Goal: Check status: Check status

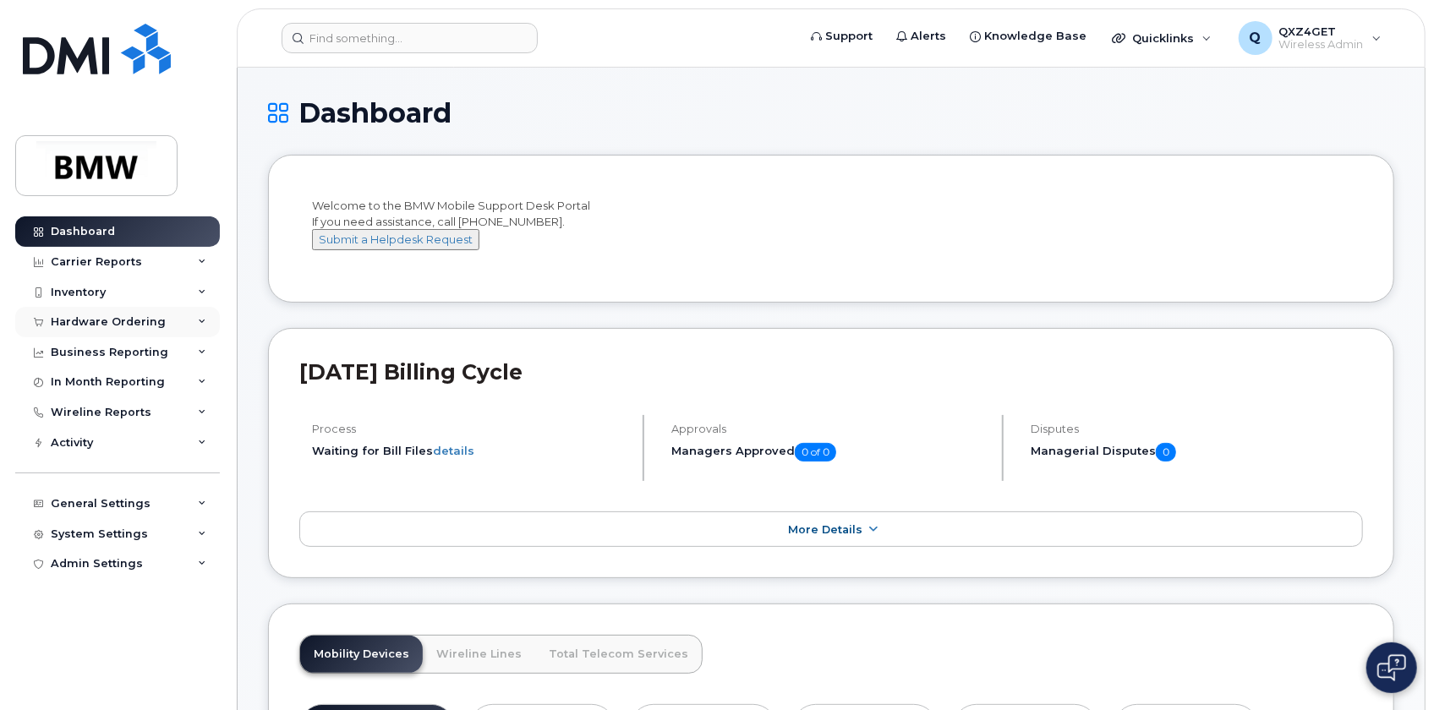
click at [96, 325] on div "Hardware Ordering" at bounding box center [108, 322] width 115 height 14
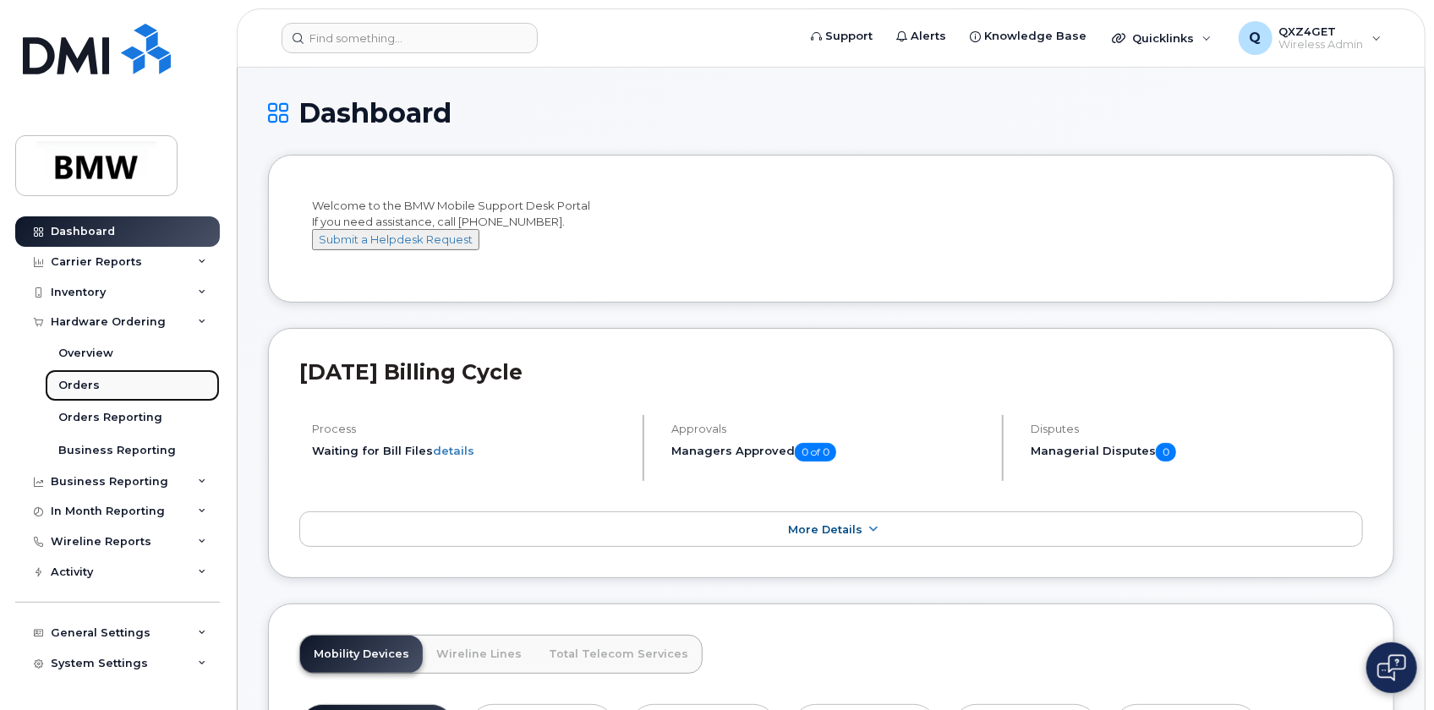
click at [64, 384] on div "Orders" at bounding box center [78, 385] width 41 height 15
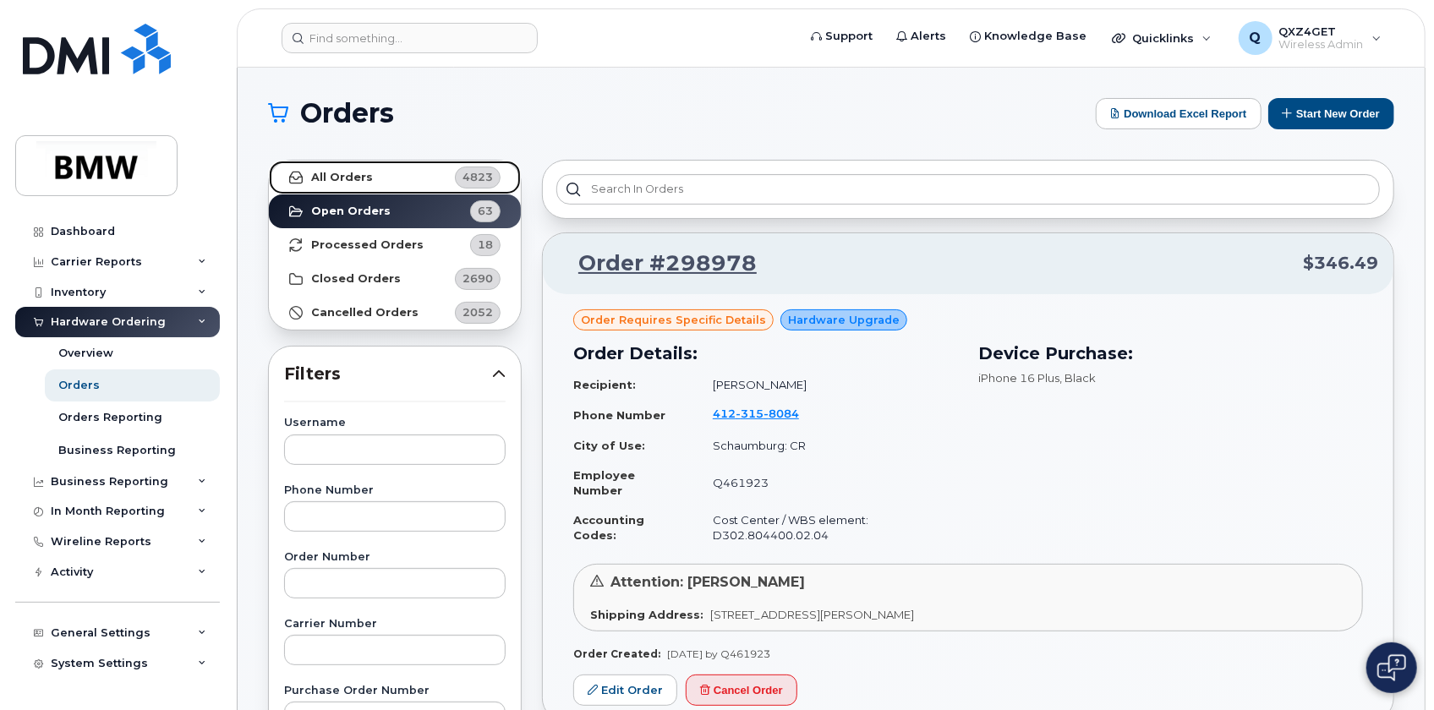
click at [345, 180] on strong "All Orders" at bounding box center [342, 178] width 62 height 14
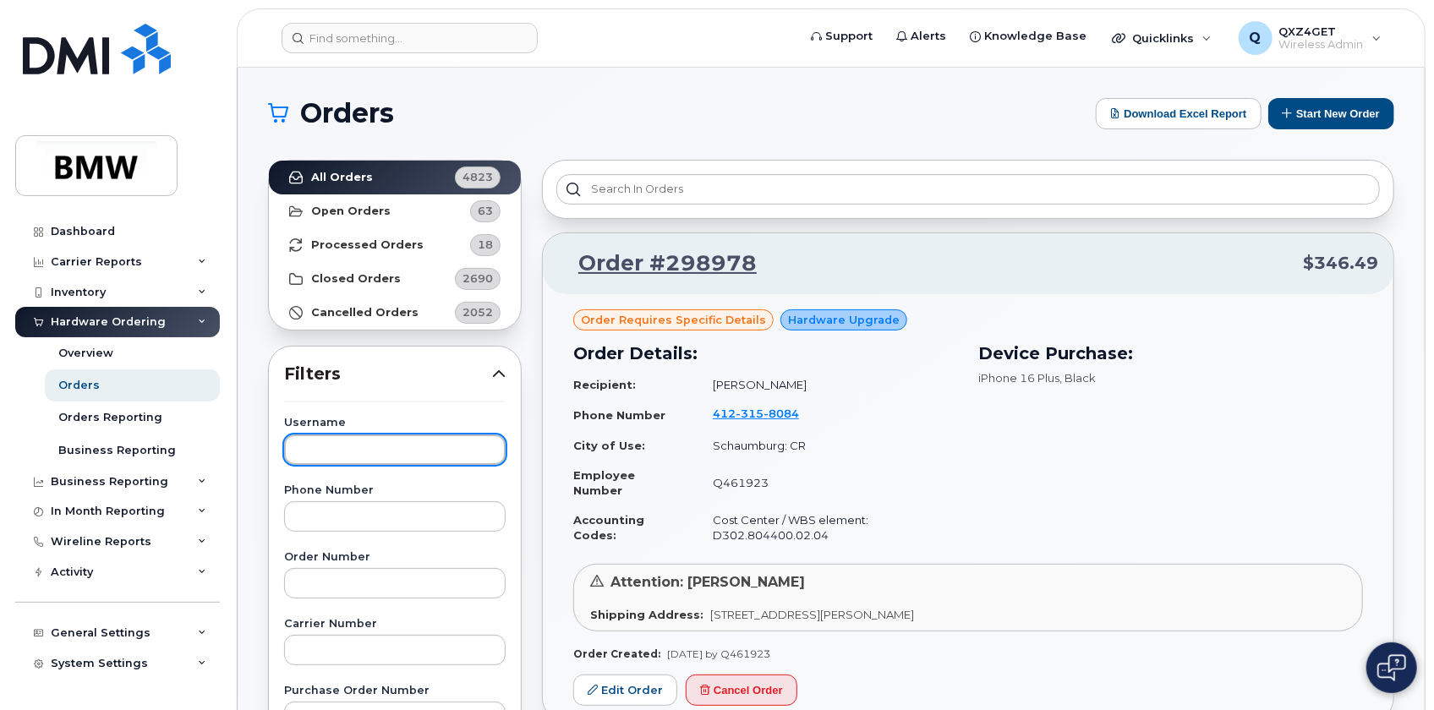
click at [355, 456] on input "text" at bounding box center [394, 450] width 221 height 30
type input "[PERSON_NAME]"
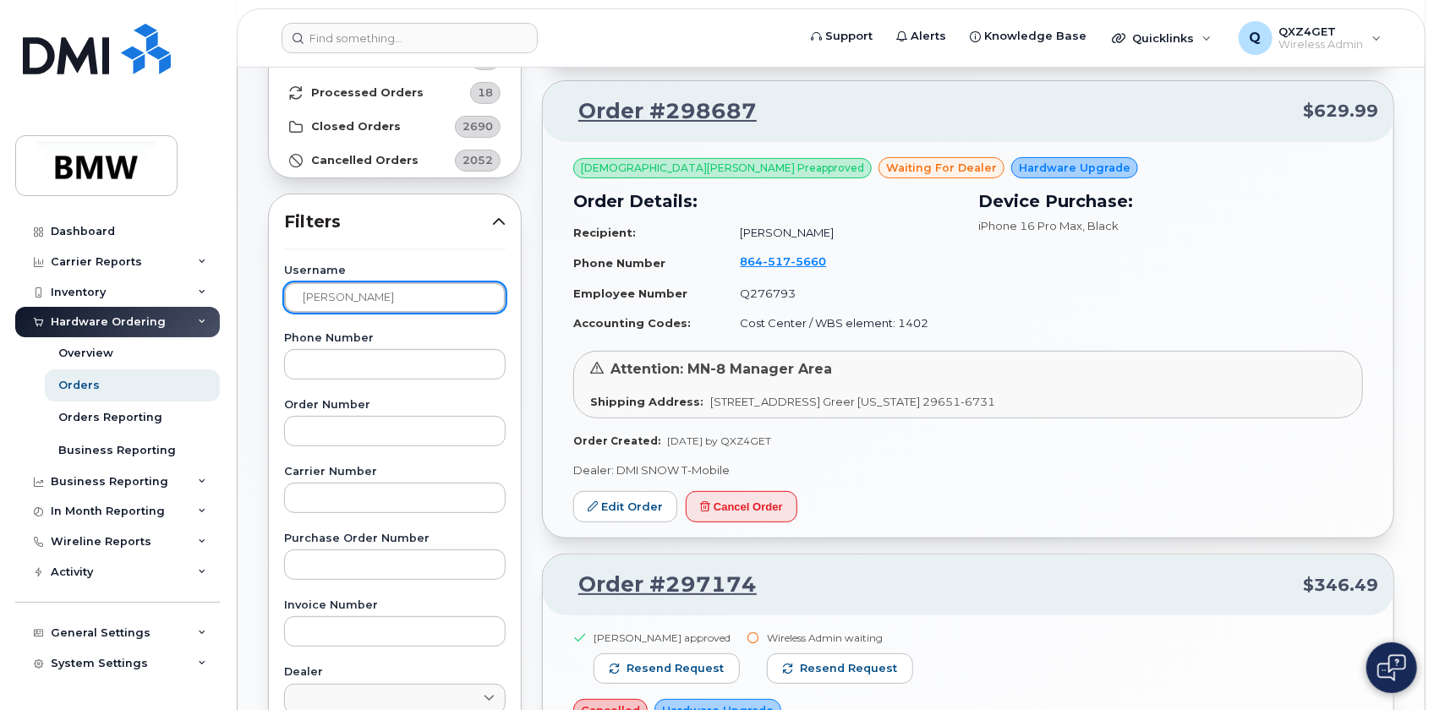
scroll to position [153, 0]
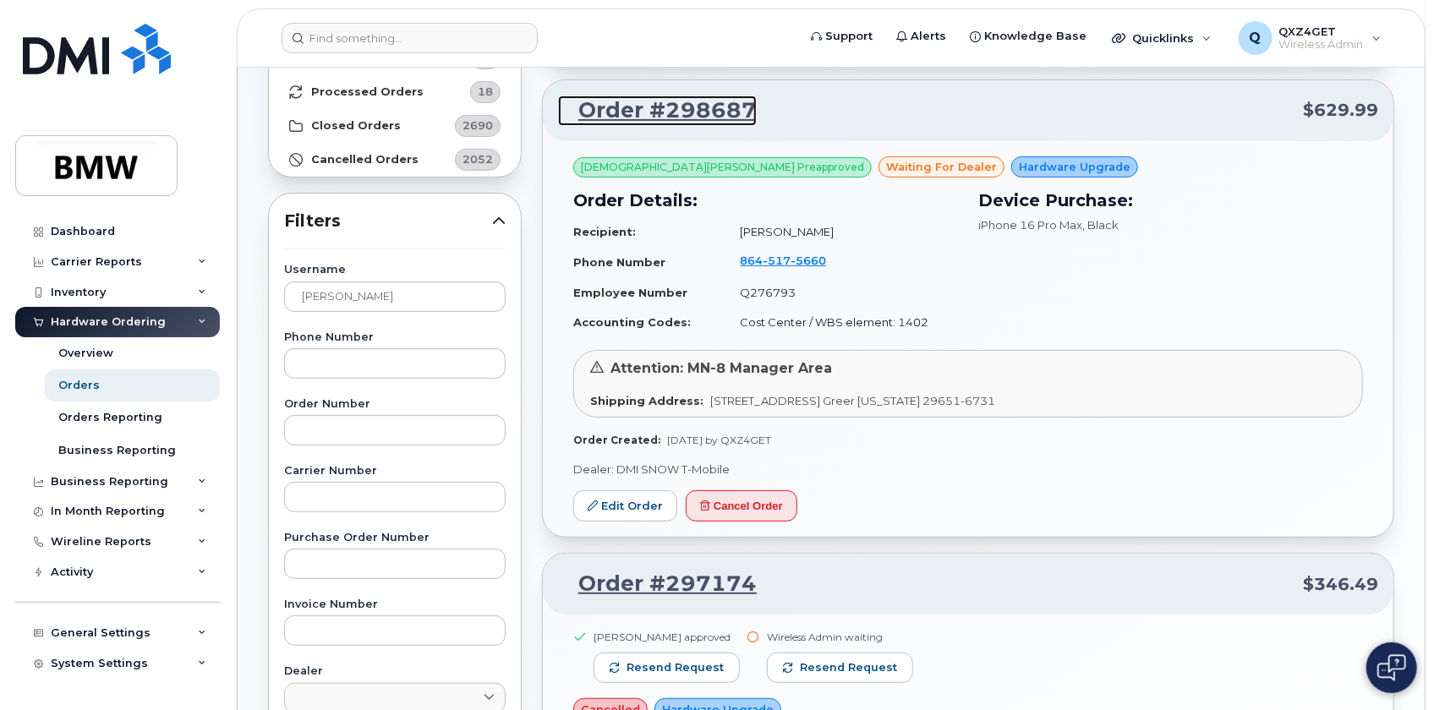
click at [670, 113] on link "Order #298687" at bounding box center [657, 111] width 199 height 30
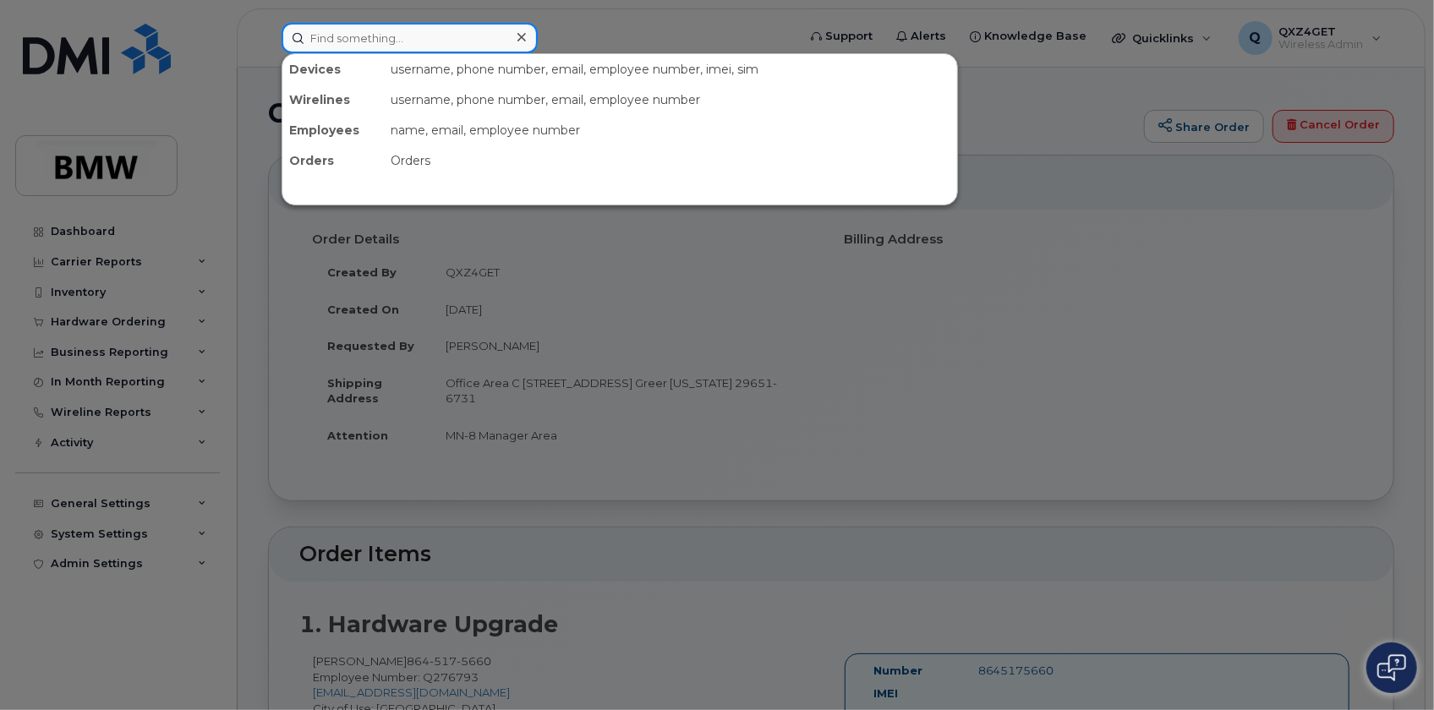
click at [336, 37] on input at bounding box center [409, 38] width 256 height 30
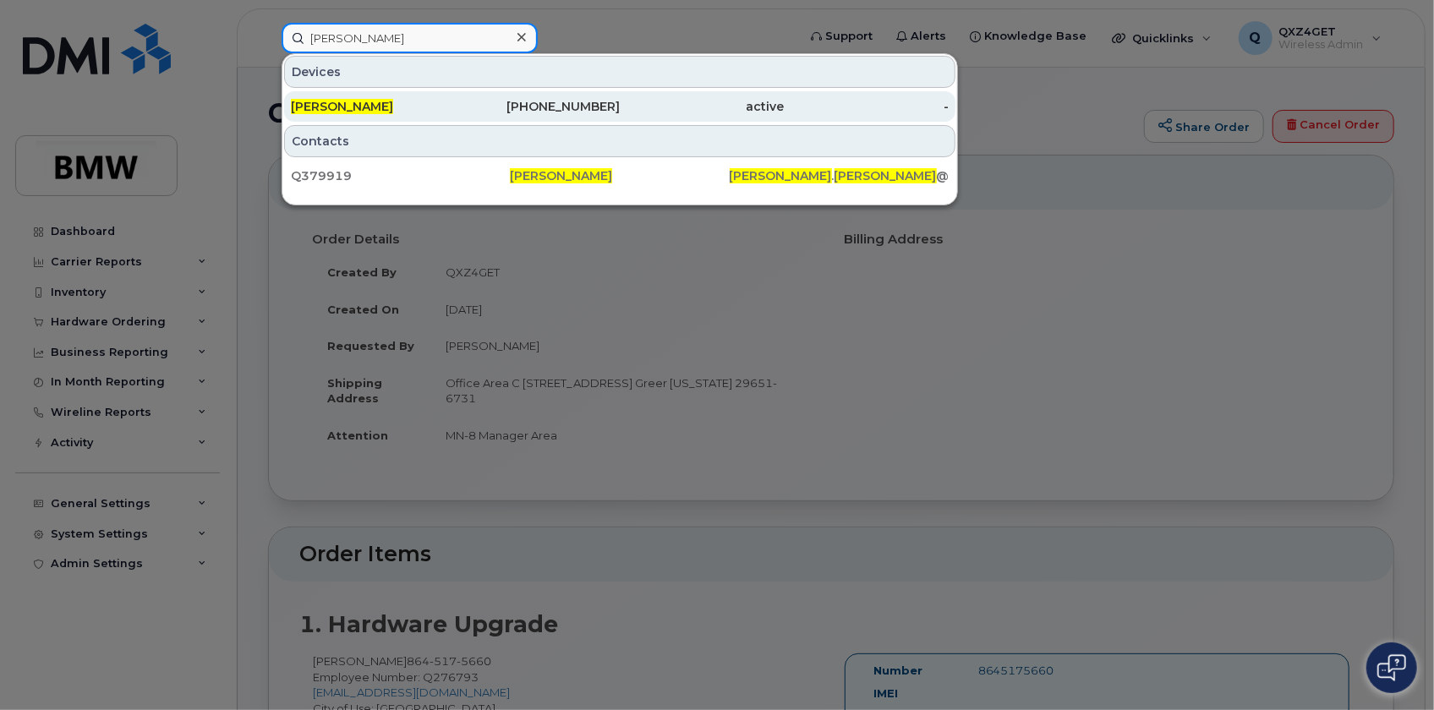
type input "Sebastian Hass"
click at [349, 106] on span "Sebastian Hass" at bounding box center [342, 106] width 102 height 15
